Goal: Information Seeking & Learning: Learn about a topic

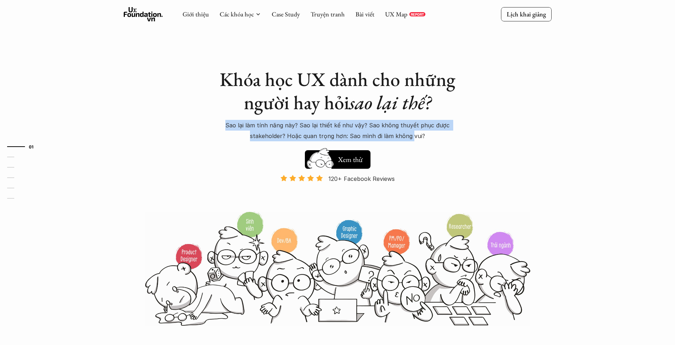
drag, startPoint x: 327, startPoint y: 136, endPoint x: 204, endPoint y: 124, distance: 124.0
click at [199, 123] on div "Khóa học UX dành cho những người hay hỏi sao lại thế? Sao lại làm tính năng này…" at bounding box center [338, 163] width 428 height 326
click at [338, 129] on p "Sao lại làm tính năng này? Sao lại thiết kế như vậy? Sao không thuyết phục được…" at bounding box center [338, 131] width 250 height 22
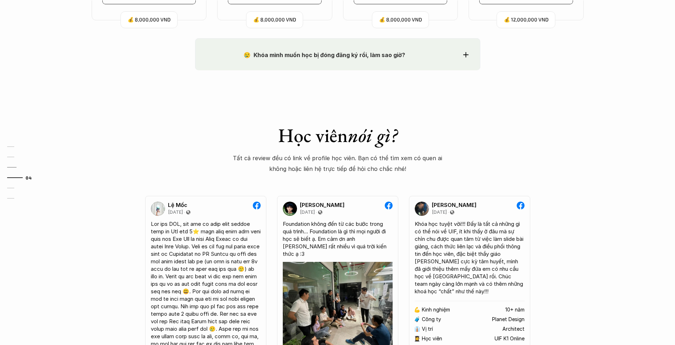
scroll to position [907, 0]
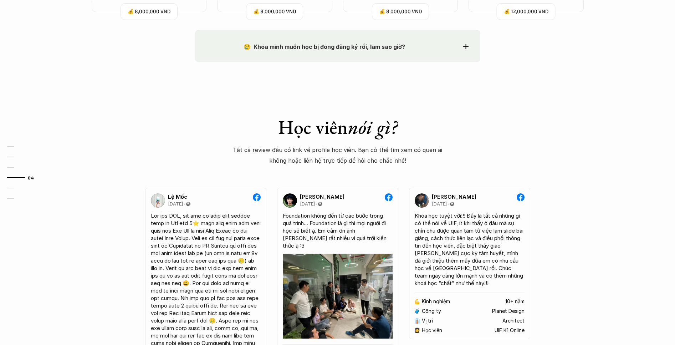
click at [301, 47] on strong "😢 Khóa mình muốn học bị đóng đăng ký rồi, làm sao giờ?" at bounding box center [325, 46] width 162 height 7
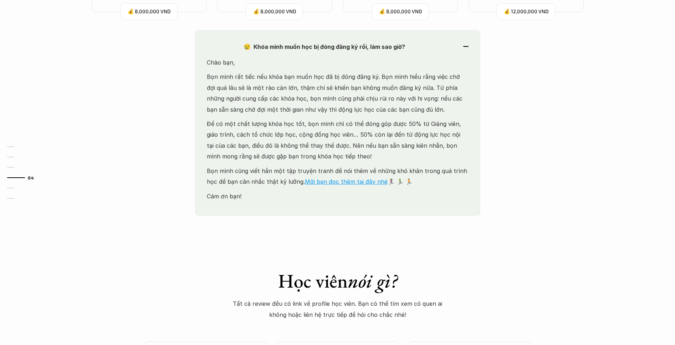
click at [302, 47] on strong "😢 Khóa mình muốn học bị đóng đăng ký rồi, làm sao giờ?" at bounding box center [325, 46] width 162 height 7
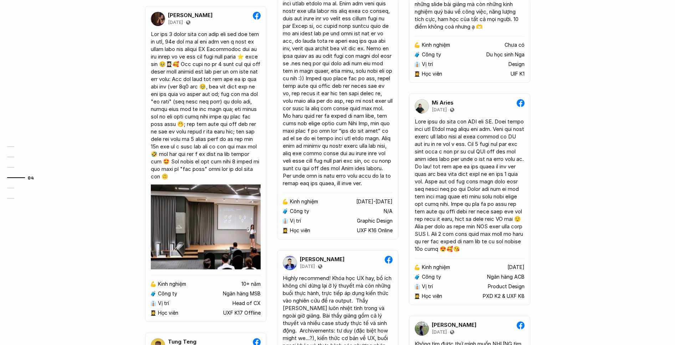
scroll to position [1343, 0]
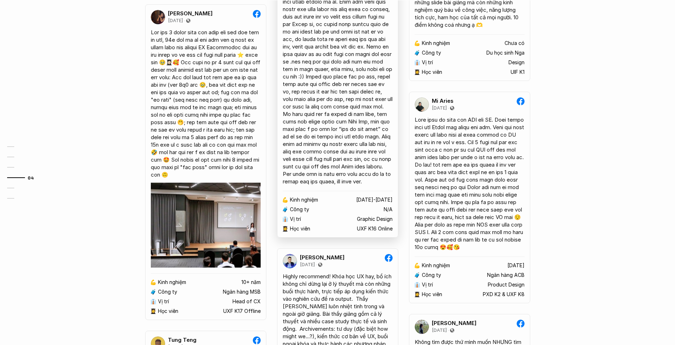
click at [323, 113] on div at bounding box center [338, 87] width 110 height 195
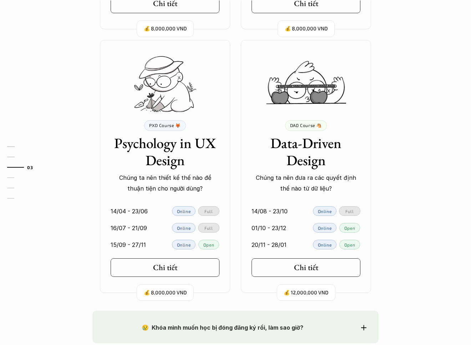
scroll to position [917, 0]
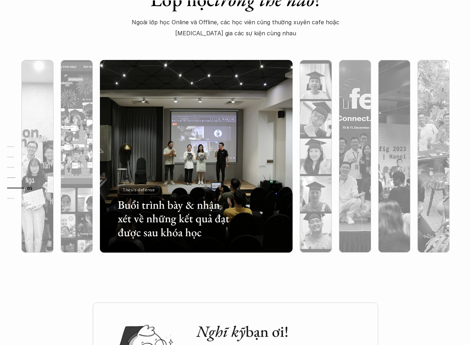
scroll to position [2170, 0]
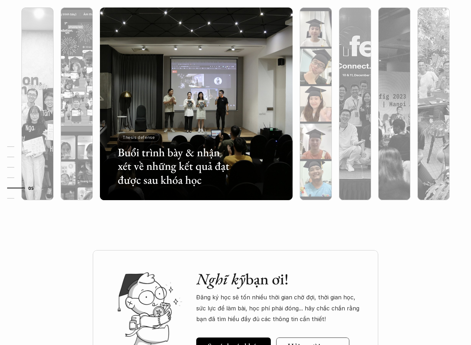
click at [320, 139] on div at bounding box center [374, 158] width 115 height 52
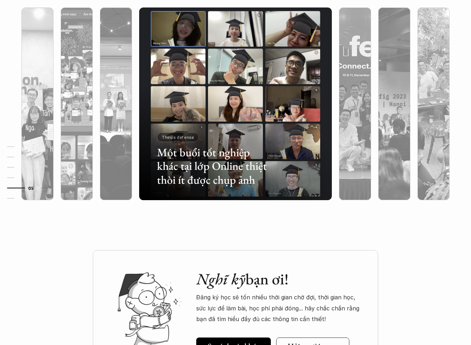
click at [277, 133] on div at bounding box center [235, 142] width 193 height 116
click at [238, 164] on h3 "Một buổi tốt nghiệp khác tại lớp Online thiệt thòi ít được chụp ảnh" at bounding box center [214, 166] width 115 height 41
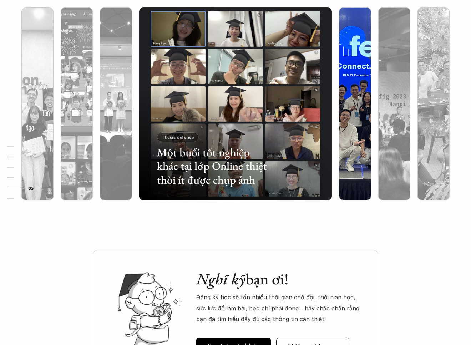
click at [360, 132] on div at bounding box center [355, 142] width 32 height 116
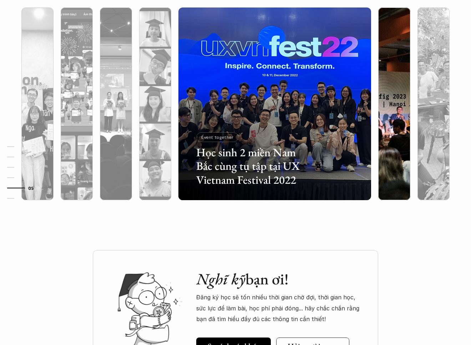
click at [383, 128] on div at bounding box center [394, 142] width 32 height 116
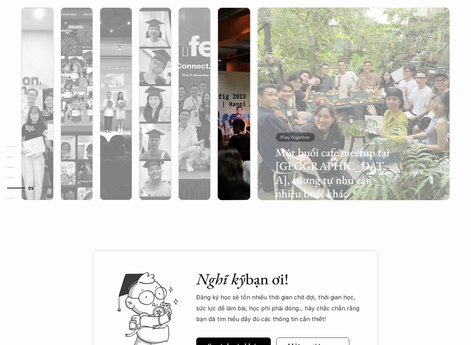
click at [237, 158] on div at bounding box center [292, 158] width 115 height 52
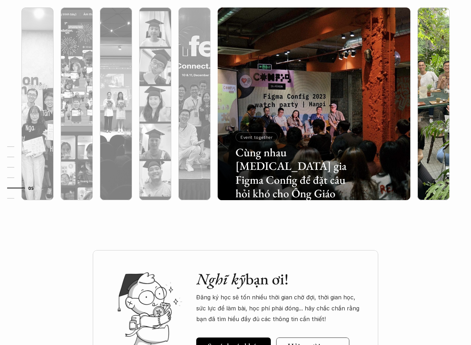
click at [424, 162] on div at bounding box center [433, 142] width 32 height 116
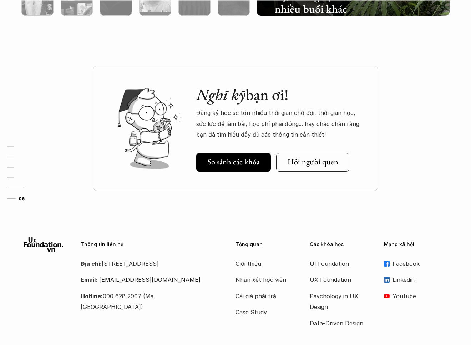
scroll to position [2389, 0]
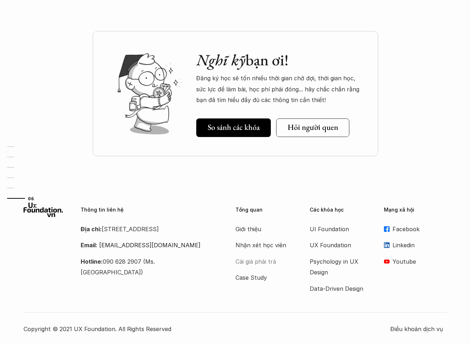
click at [265, 262] on p "Cái giá phải trả" at bounding box center [263, 261] width 57 height 11
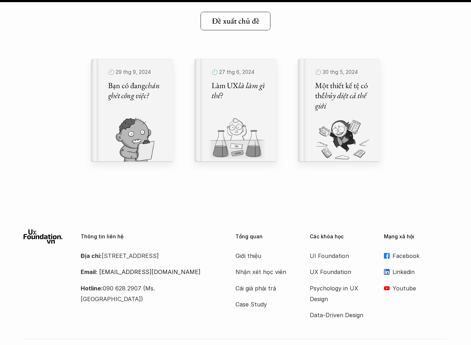
scroll to position [8112, 0]
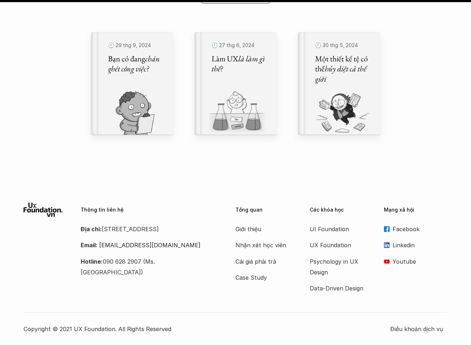
drag, startPoint x: 122, startPoint y: 327, endPoint x: 332, endPoint y: 321, distance: 209.8
click at [297, 321] on div "Copyright © 2021 UX Foundation. All Rights Reserved Điều khoản dịch vụ" at bounding box center [236, 323] width 424 height 22
click at [307, 328] on p "Copyright © 2021 UX Foundation. All Rights Reserved" at bounding box center [207, 329] width 367 height 11
